Goal: Task Accomplishment & Management: Use online tool/utility

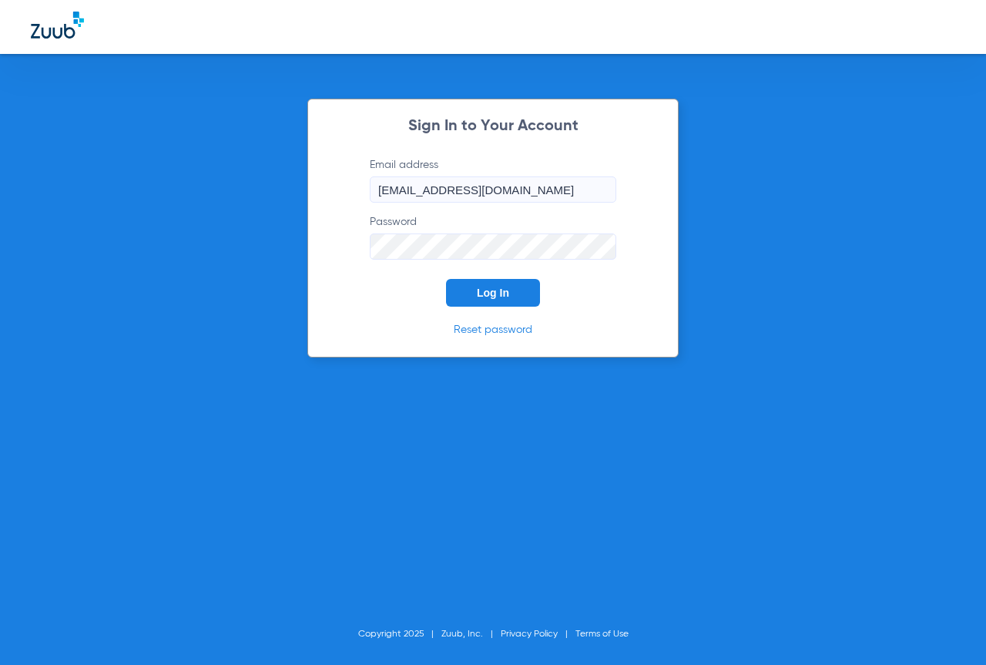
click at [467, 298] on button "Log In" at bounding box center [493, 293] width 94 height 28
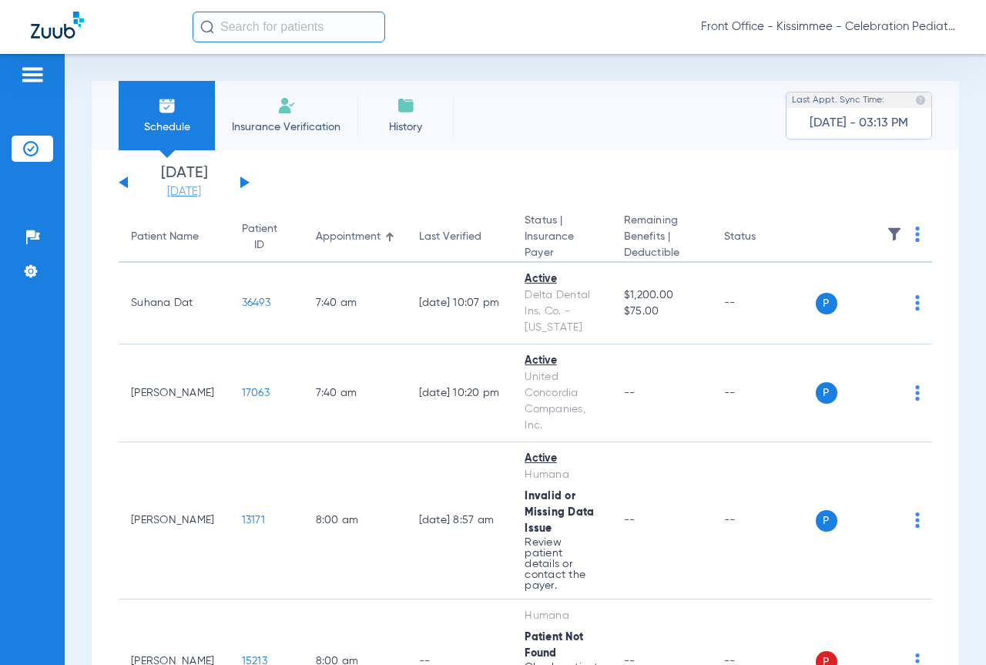
click at [200, 198] on link "[DATE]" at bounding box center [184, 191] width 92 height 15
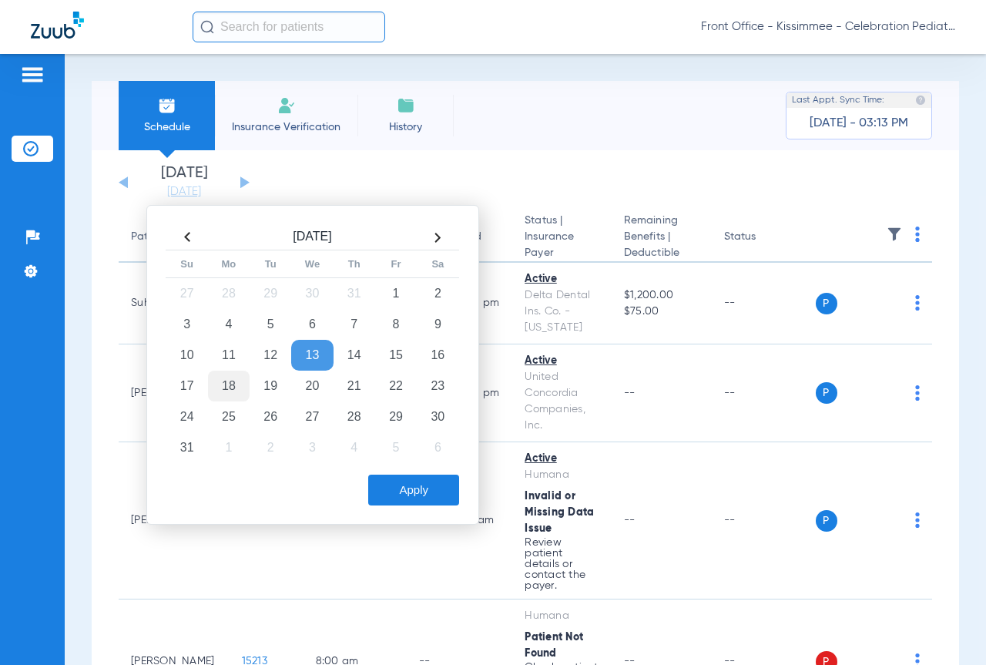
click at [231, 387] on td "18" at bounding box center [229, 385] width 42 height 31
click at [404, 491] on button "Apply" at bounding box center [413, 489] width 91 height 31
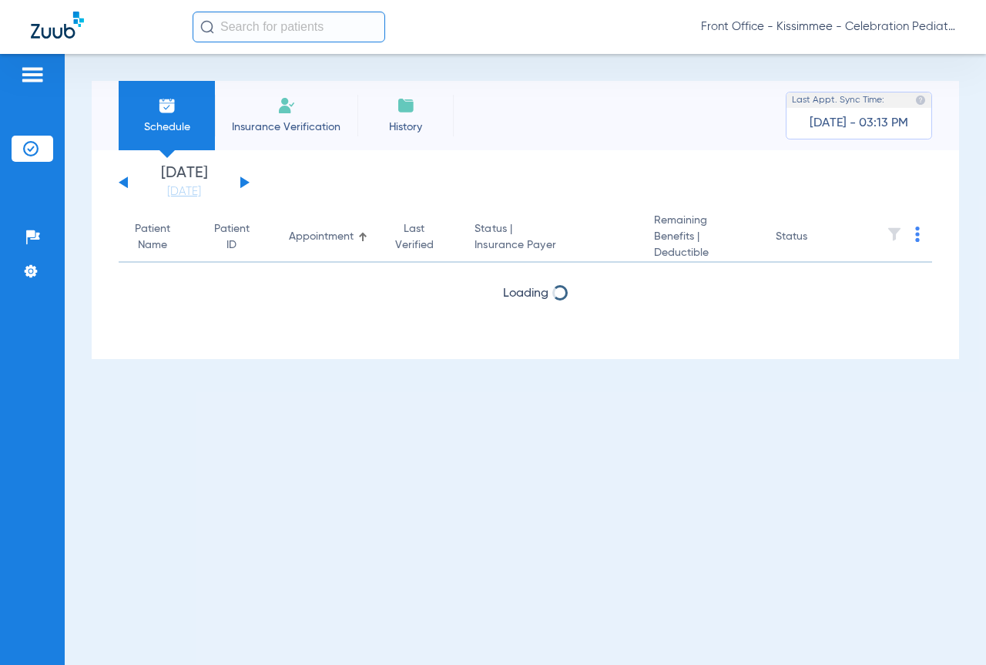
click at [556, 115] on div "Schedule Insurance Verification History Last Appt. Sync Time: [DATE] - 03:13 PM" at bounding box center [525, 115] width 867 height 69
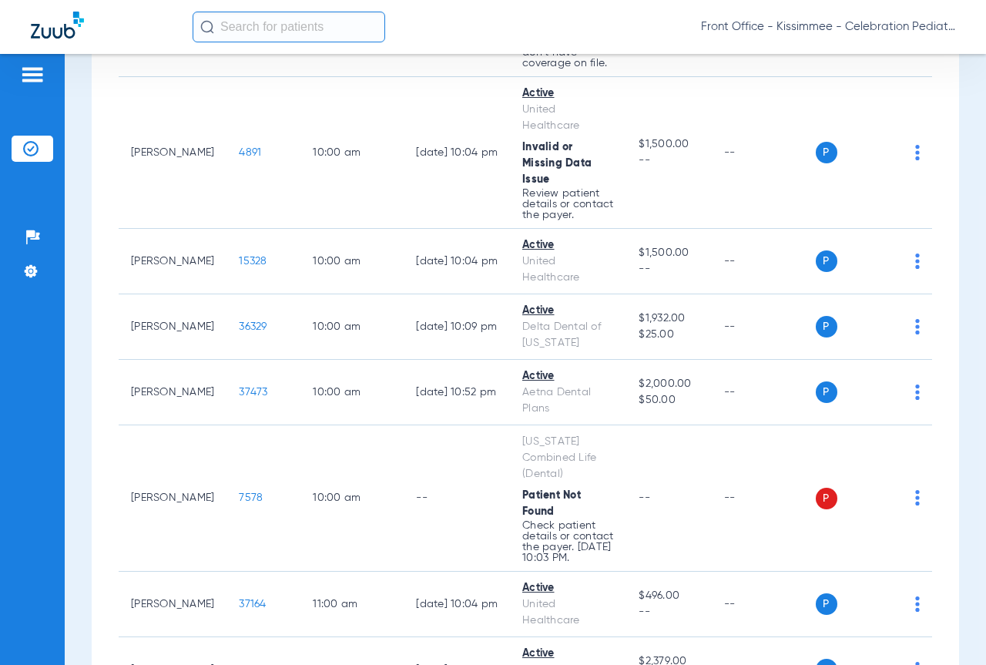
scroll to position [1771, 0]
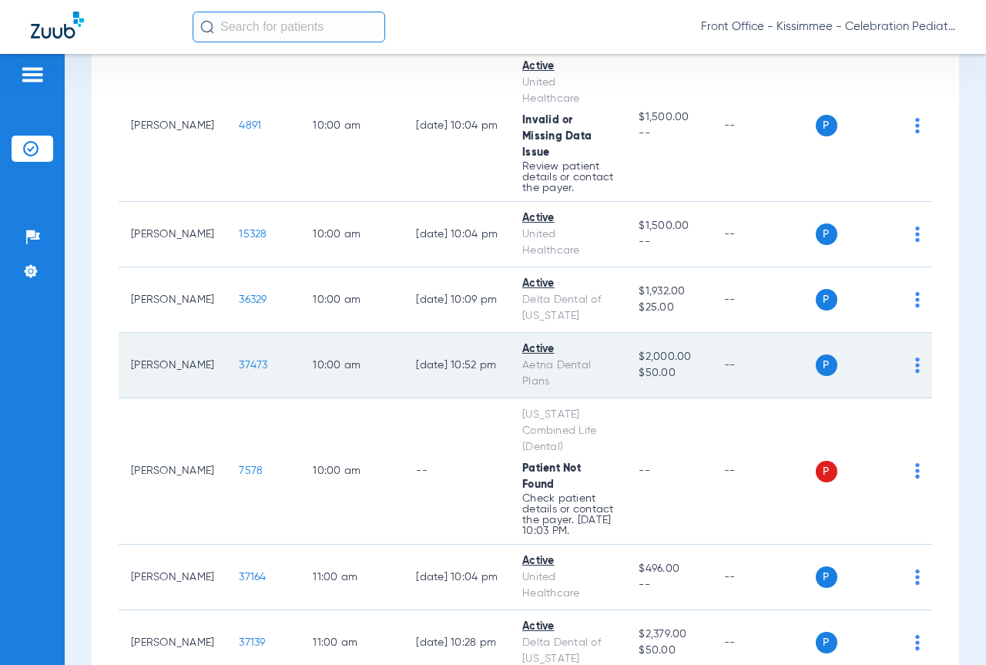
click at [239, 370] on span "37473" at bounding box center [253, 365] width 28 height 11
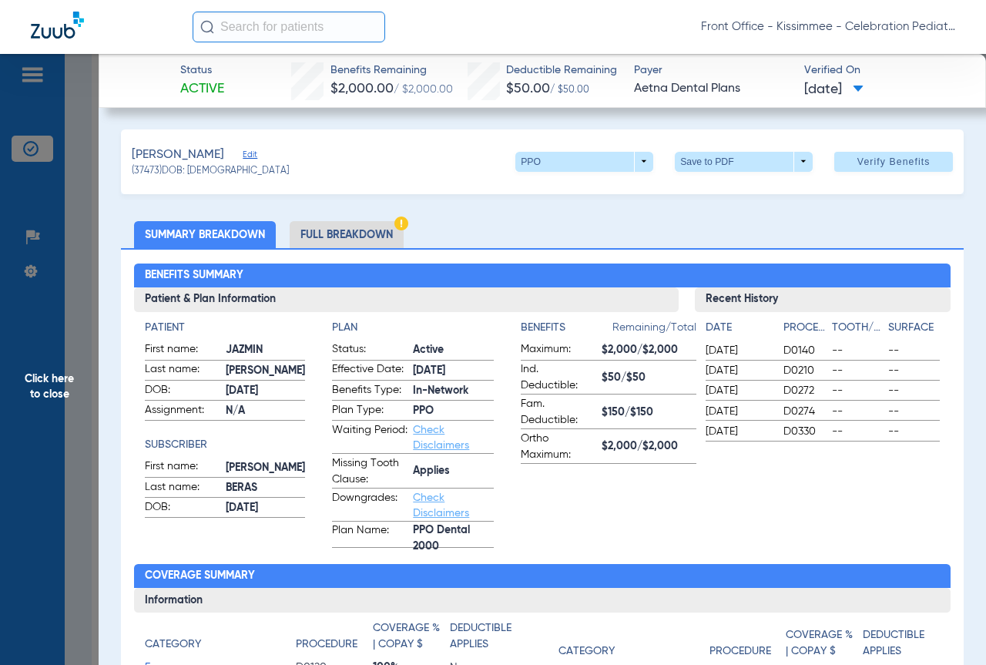
click at [310, 235] on li "Full Breakdown" at bounding box center [347, 234] width 114 height 27
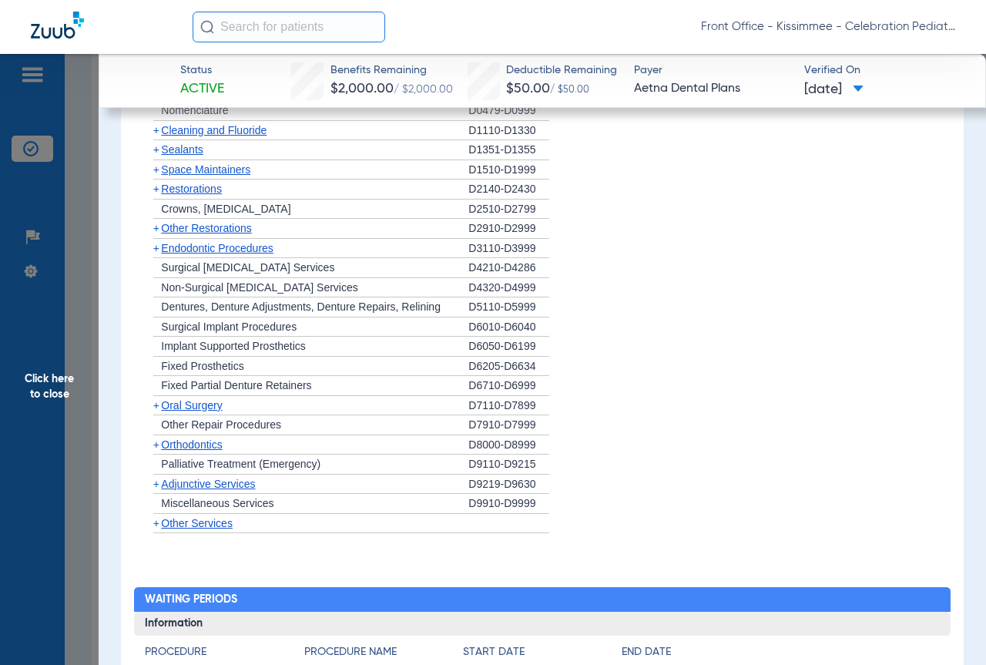
scroll to position [1232, 0]
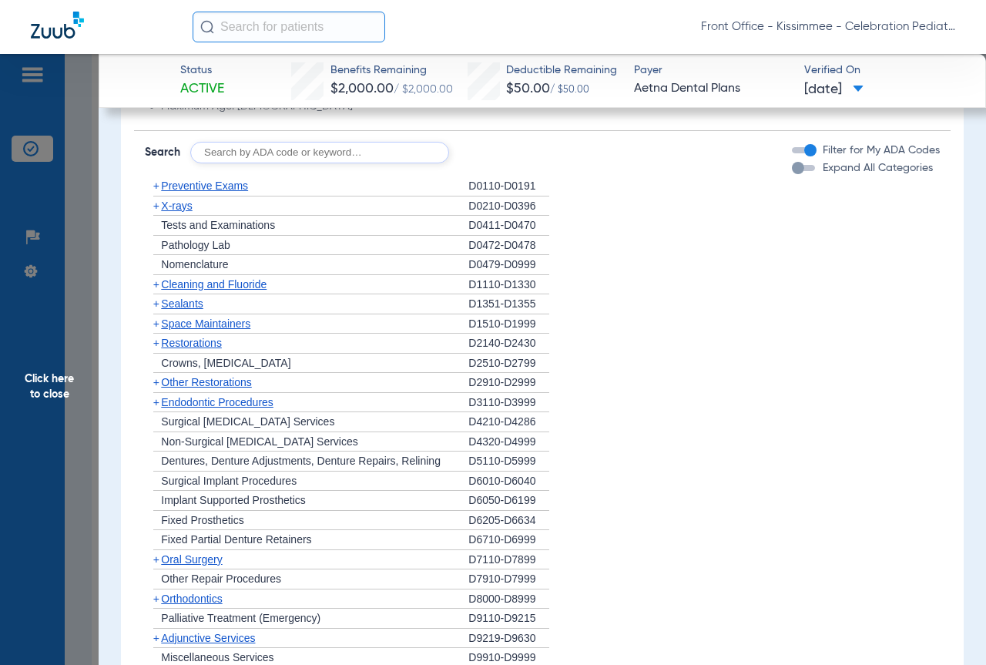
click at [793, 170] on div "button" at bounding box center [803, 168] width 23 height 6
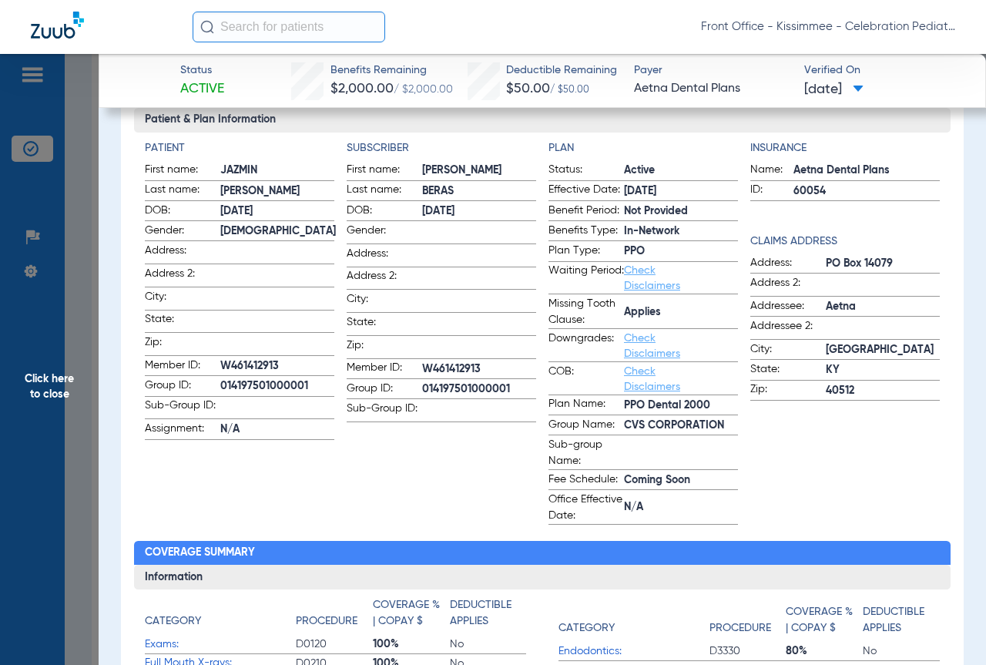
scroll to position [0, 0]
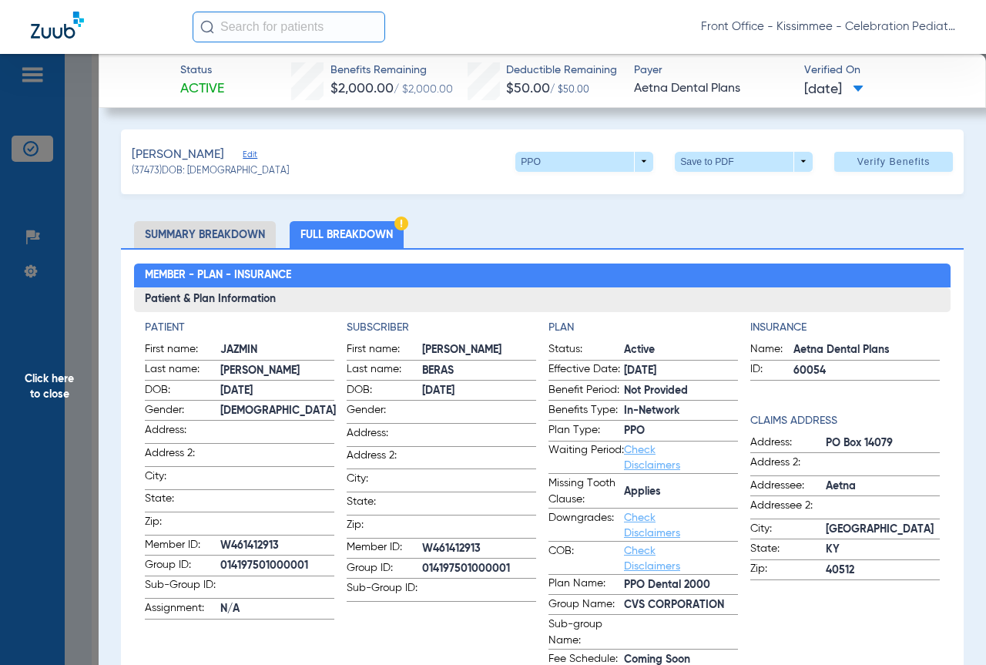
click at [54, 341] on span "Click here to close" at bounding box center [49, 386] width 99 height 665
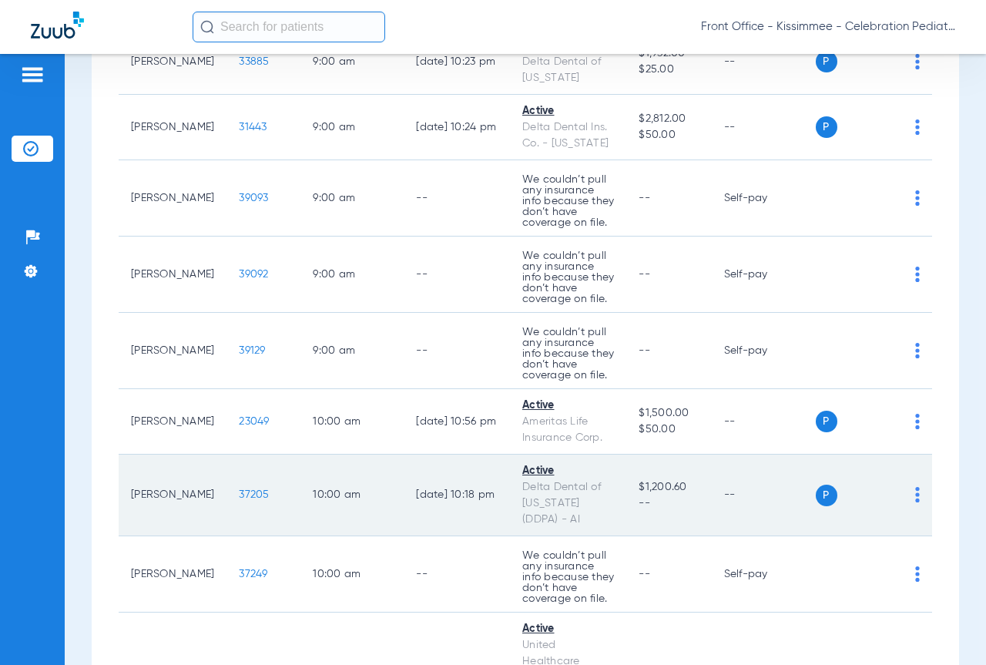
scroll to position [1232, 0]
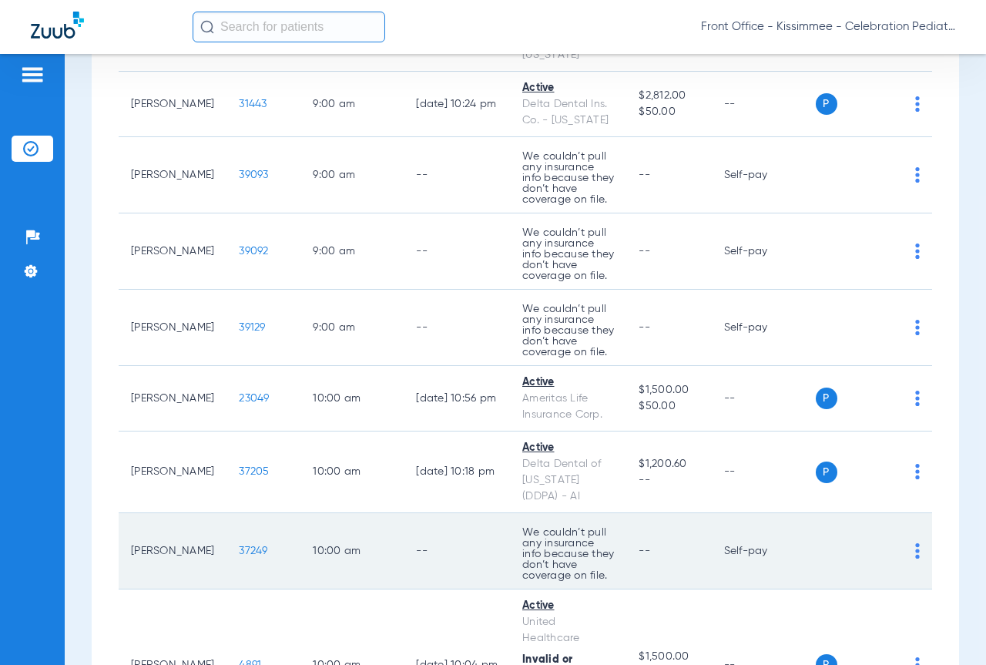
click at [239, 551] on span "37249" at bounding box center [253, 550] width 28 height 11
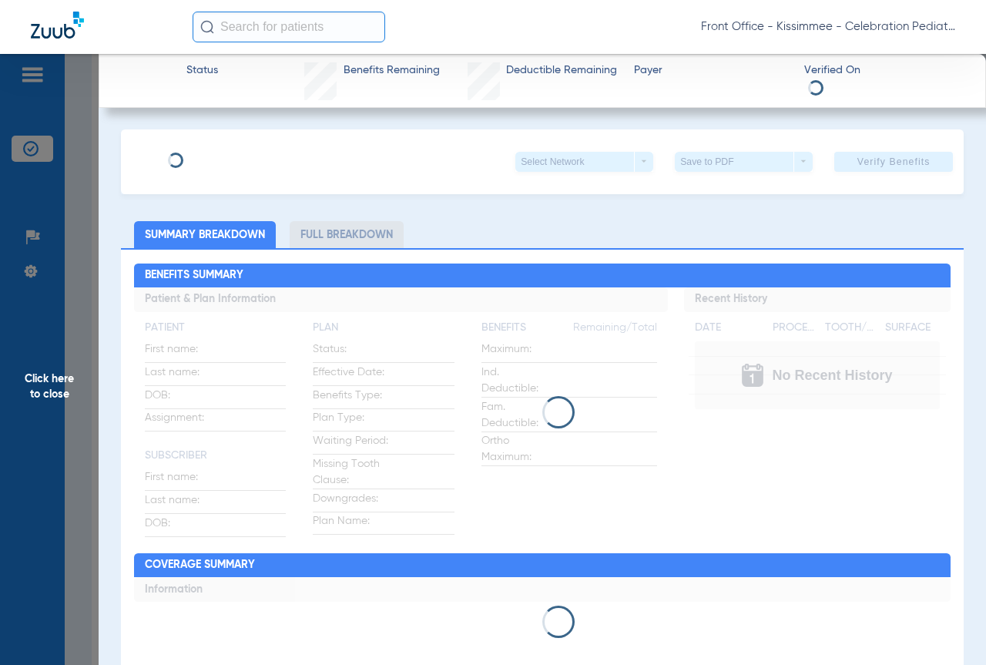
click at [222, 551] on div "Click here to close" at bounding box center [493, 386] width 986 height 665
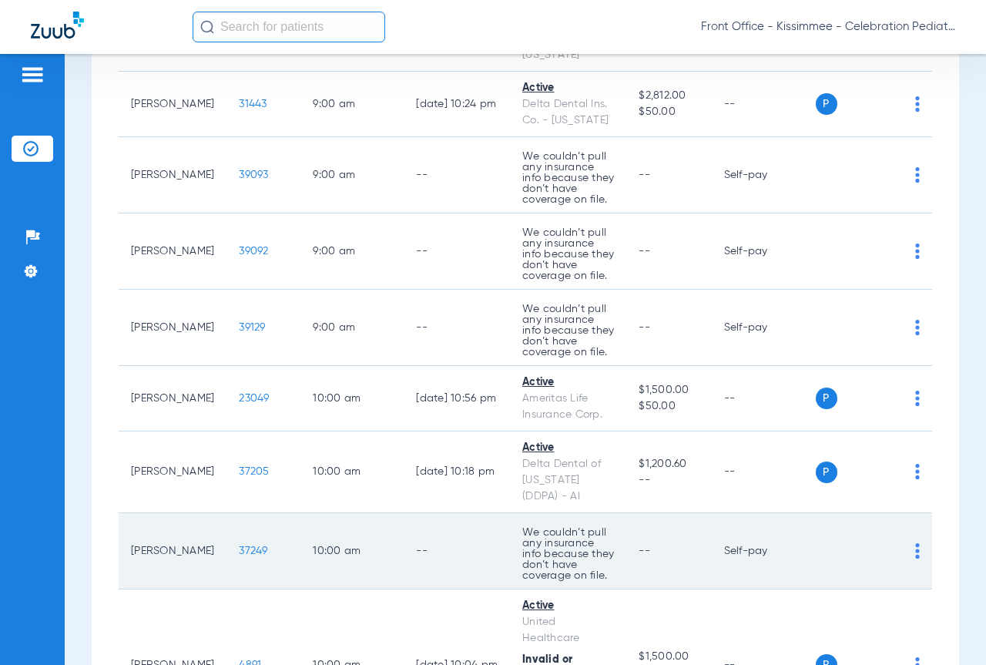
click at [239, 545] on span "37249" at bounding box center [253, 550] width 28 height 11
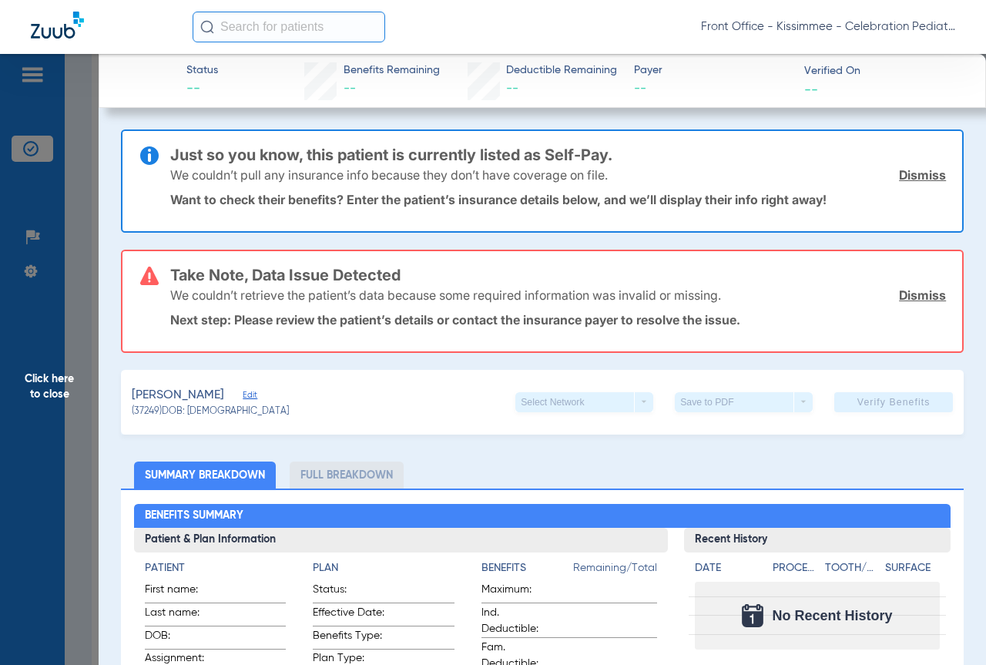
click at [430, 417] on div "[PERSON_NAME] (37249) DOB: [DEMOGRAPHIC_DATA] Select Network arrow_drop_down Sa…" at bounding box center [542, 402] width 842 height 65
click at [80, 467] on span "Click here to close" at bounding box center [49, 386] width 99 height 665
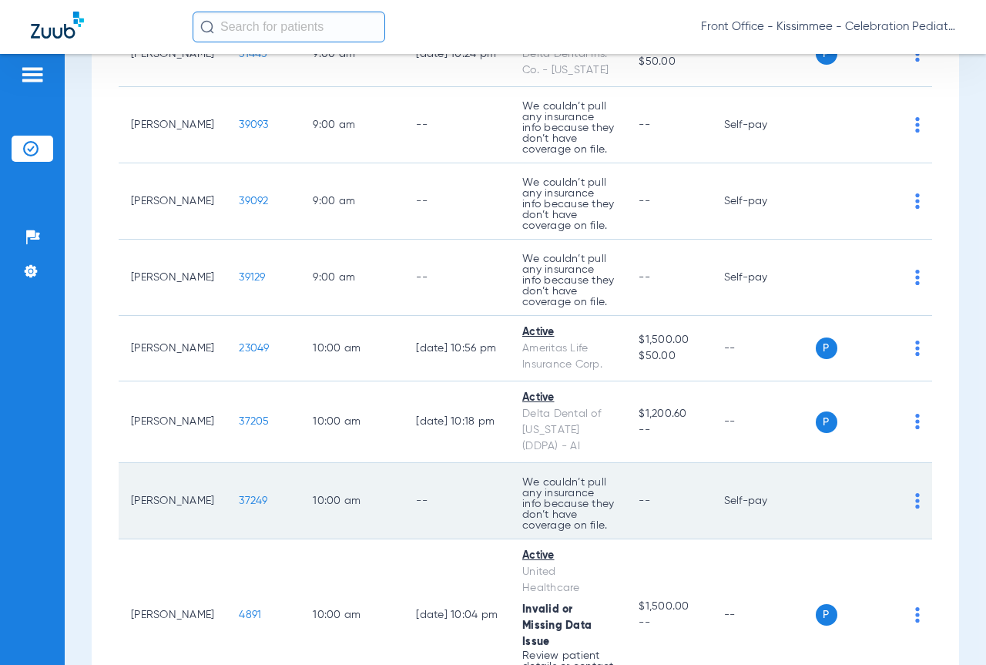
scroll to position [1309, 0]
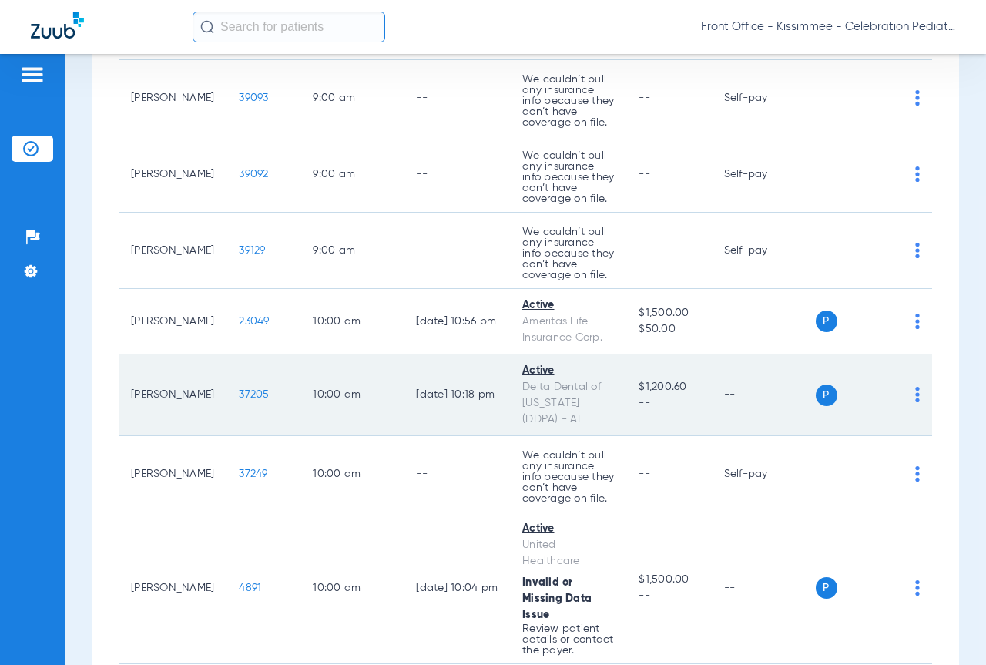
click at [239, 398] on span "37205" at bounding box center [254, 394] width 30 height 11
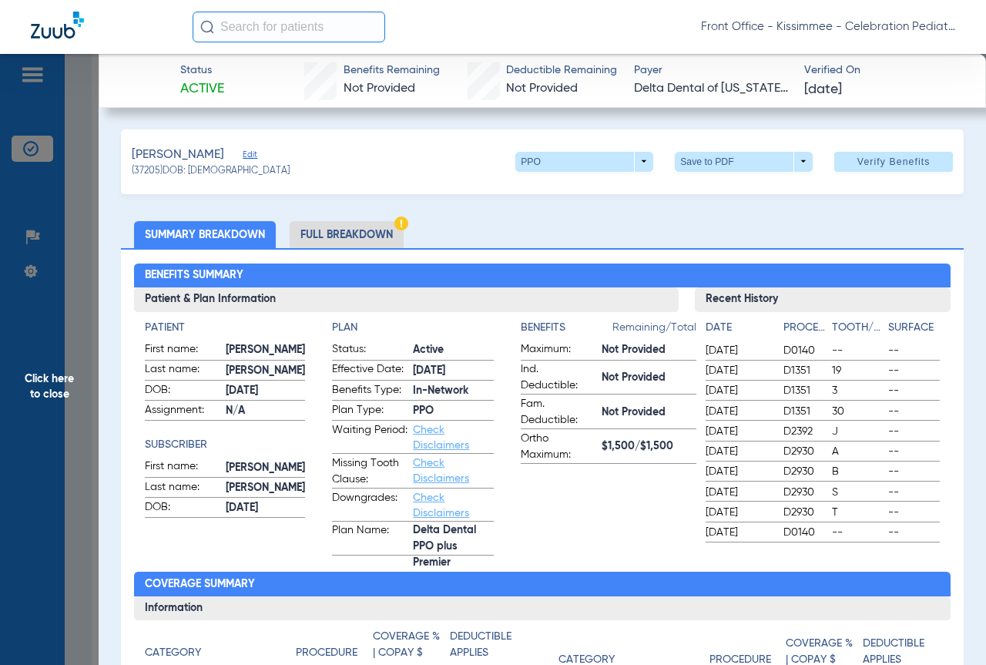
click at [387, 242] on li "Full Breakdown" at bounding box center [347, 234] width 114 height 27
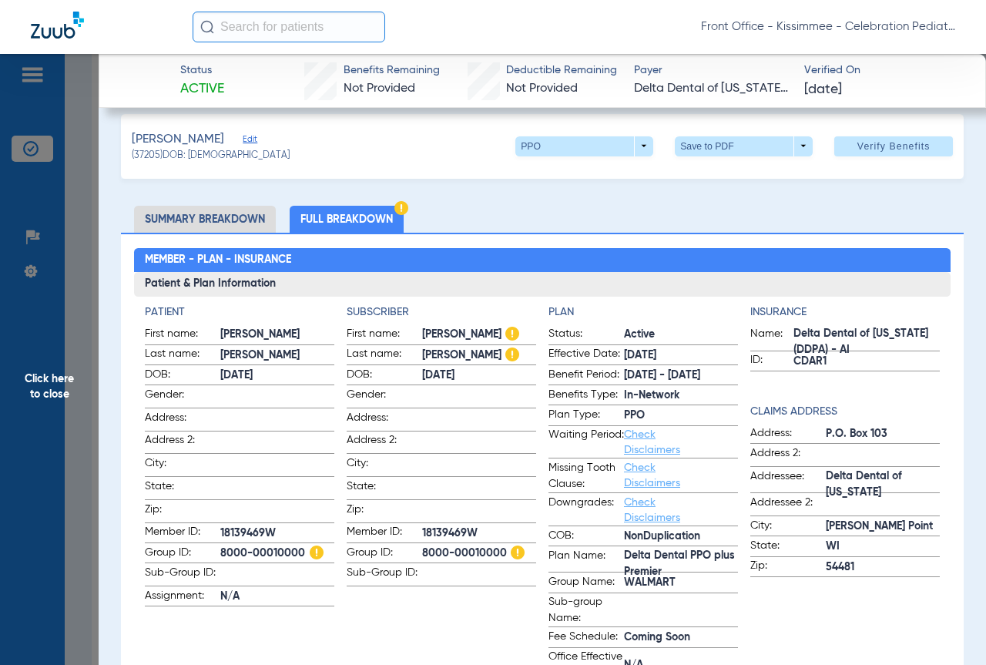
scroll to position [0, 0]
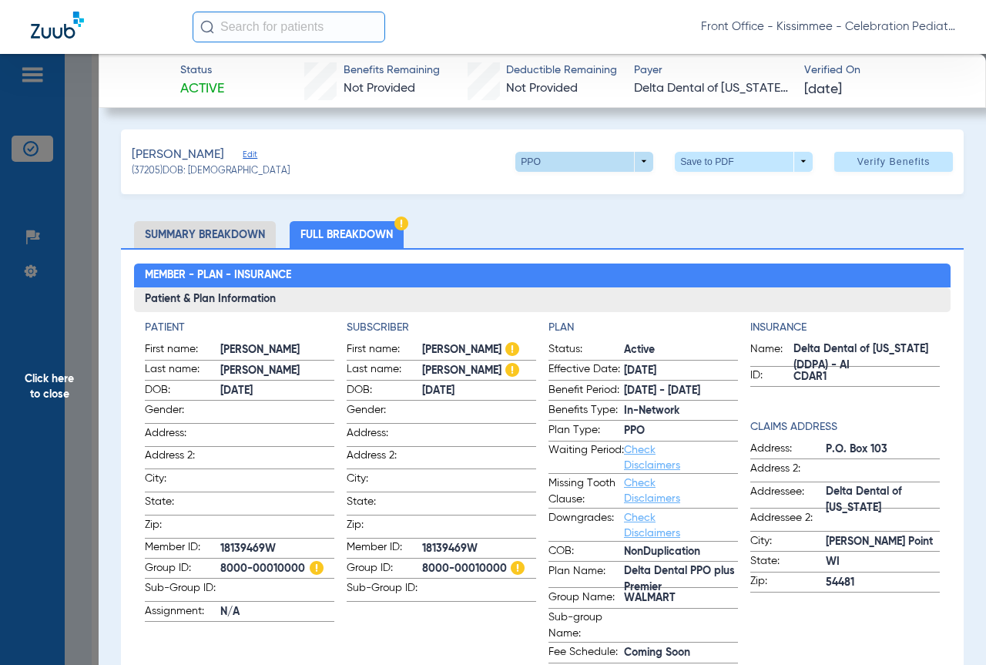
click at [623, 166] on span at bounding box center [584, 162] width 138 height 20
click at [571, 218] on span "Out of Network" at bounding box center [553, 222] width 72 height 11
click at [695, 241] on ul "Summary Breakdown Full Breakdown" at bounding box center [542, 234] width 842 height 27
click at [543, 163] on span at bounding box center [584, 162] width 138 height 20
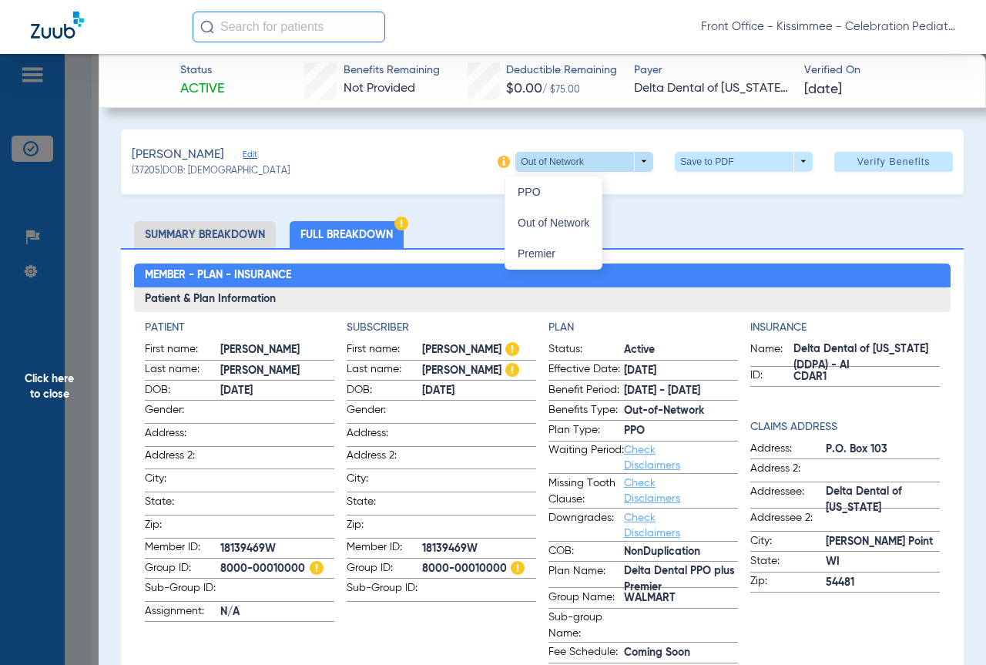
click at [543, 163] on div at bounding box center [493, 332] width 986 height 665
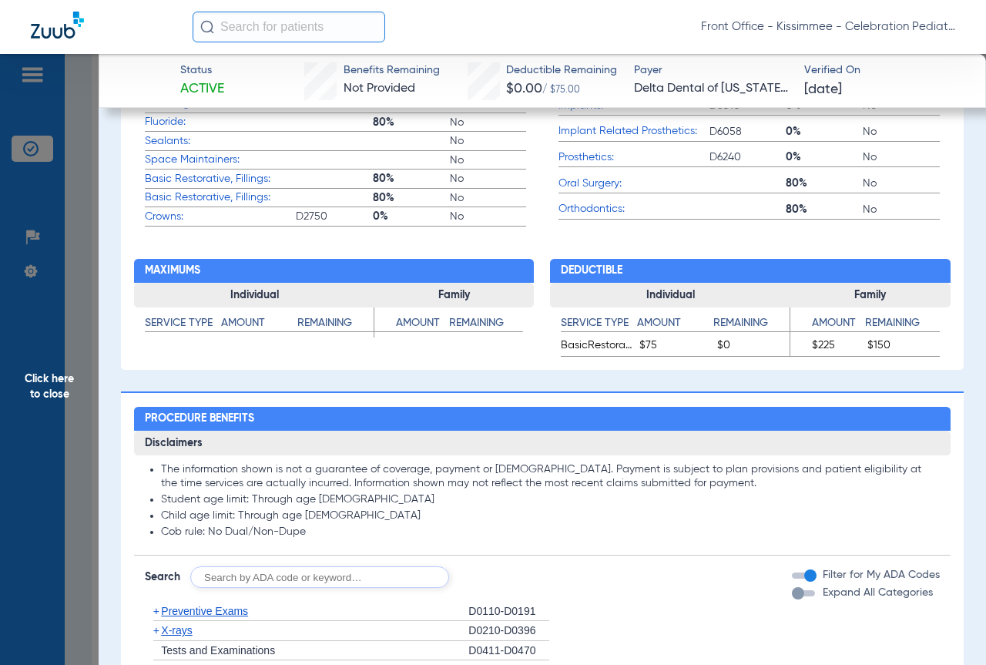
scroll to position [1001, 0]
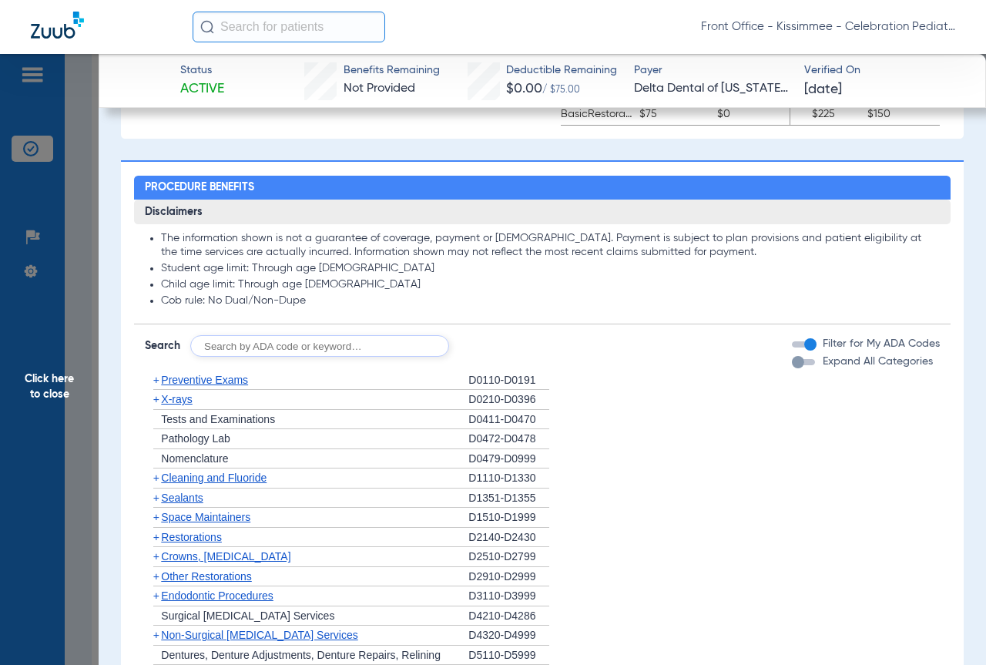
click at [792, 360] on button "Expand All Categories" at bounding box center [806, 362] width 28 height 6
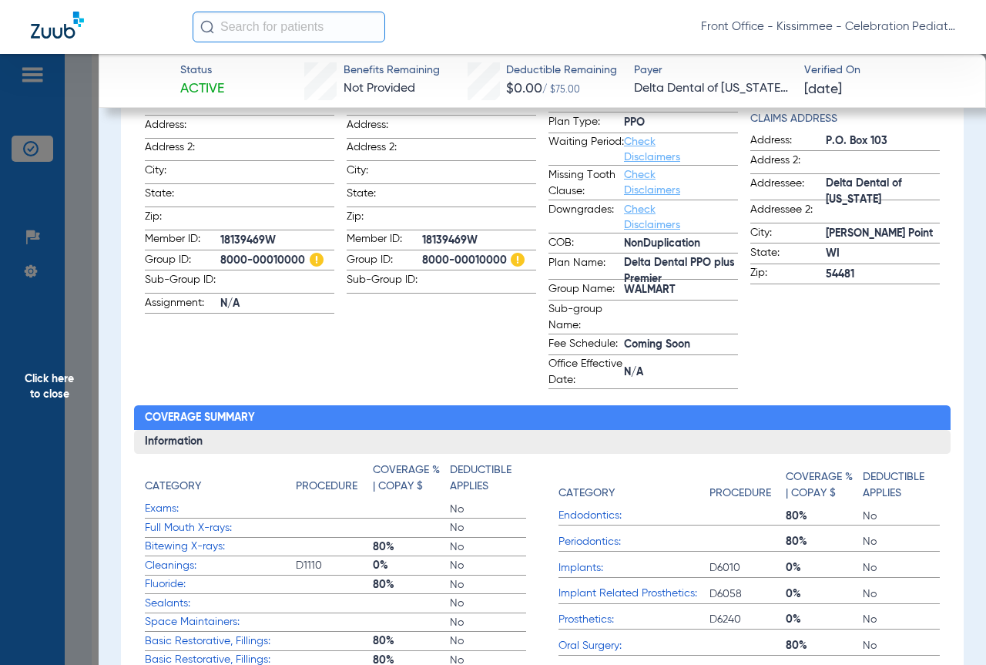
scroll to position [0, 0]
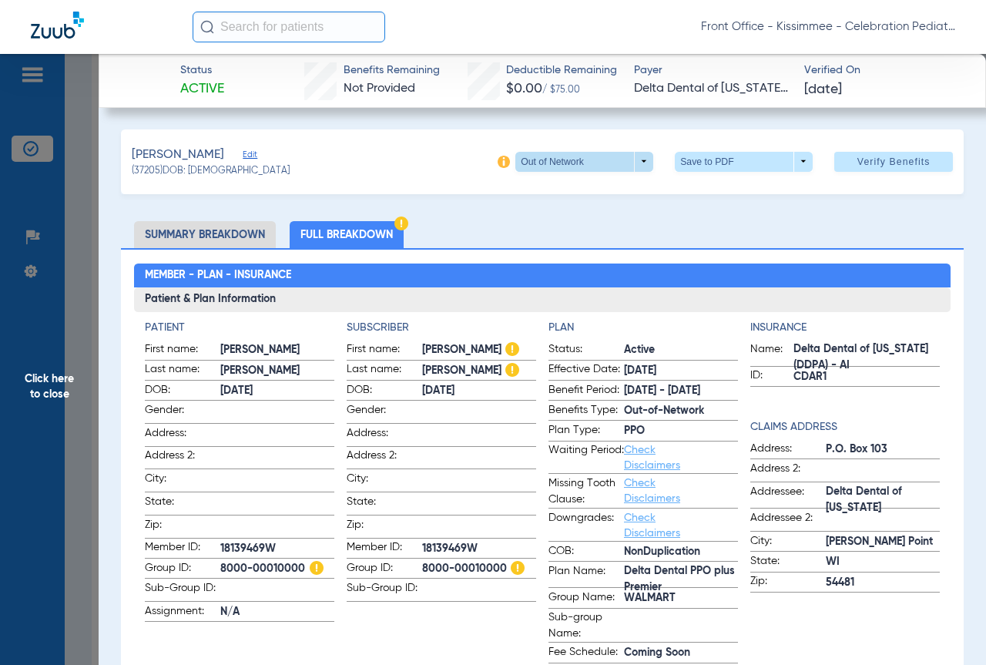
click at [617, 162] on span at bounding box center [584, 162] width 138 height 20
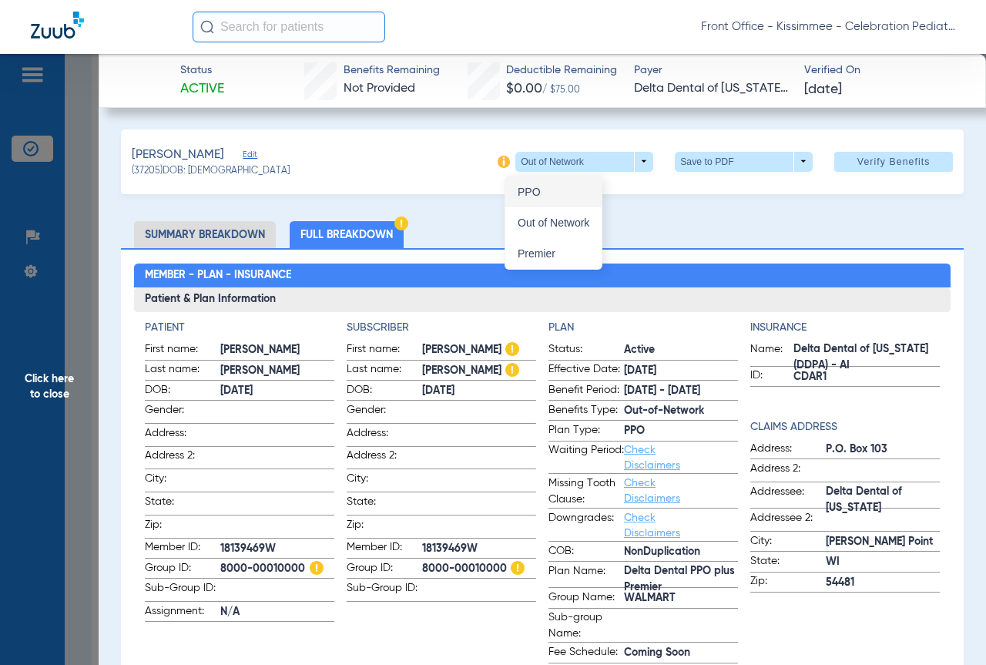
click at [581, 190] on span "PPO" at bounding box center [553, 191] width 72 height 11
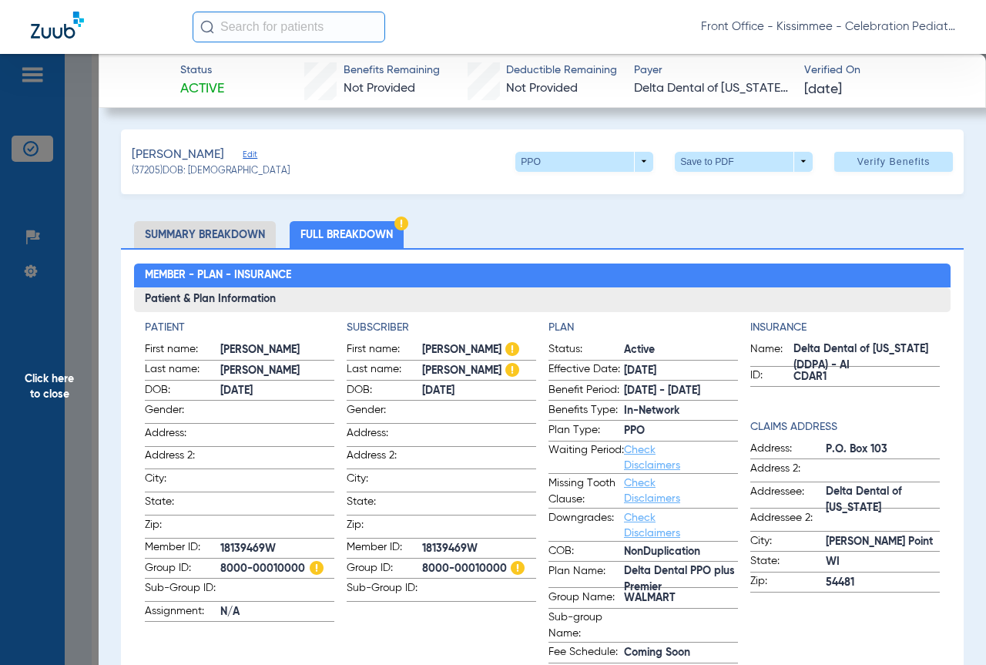
click at [586, 169] on span at bounding box center [584, 161] width 37 height 37
click at [540, 230] on button "Out of Network" at bounding box center [553, 222] width 96 height 31
click at [82, 365] on span "Click here to close" at bounding box center [49, 386] width 99 height 665
